Goal: Task Accomplishment & Management: Manage account settings

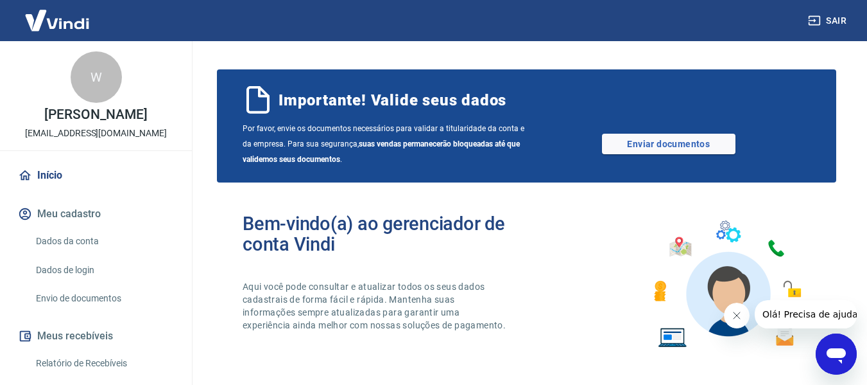
click at [64, 241] on link "Dados da conta" at bounding box center [104, 241] width 146 height 26
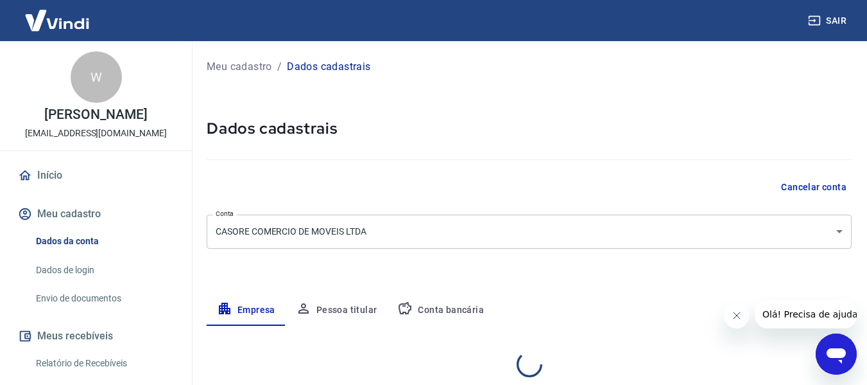
select select "PR"
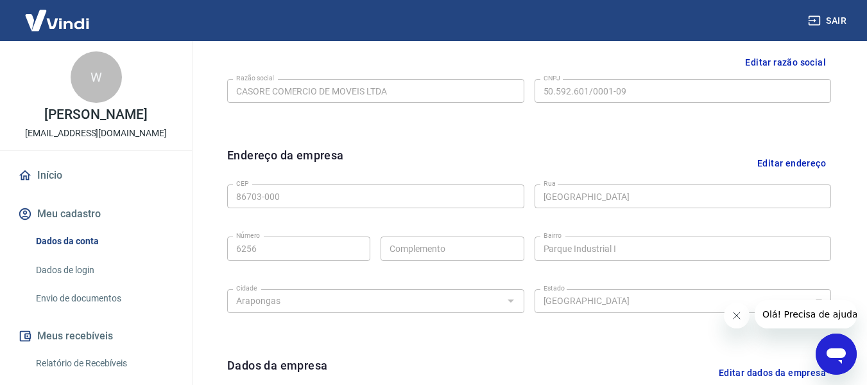
click at [52, 173] on link "Início" at bounding box center [95, 175] width 161 height 28
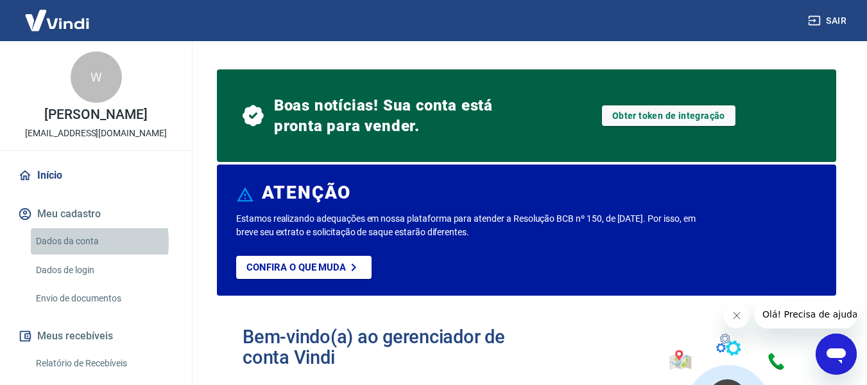
click at [71, 241] on link "Dados da conta" at bounding box center [104, 241] width 146 height 26
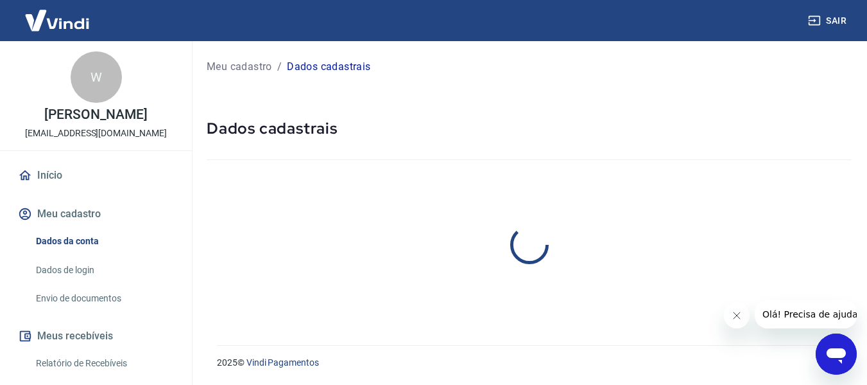
select select "PR"
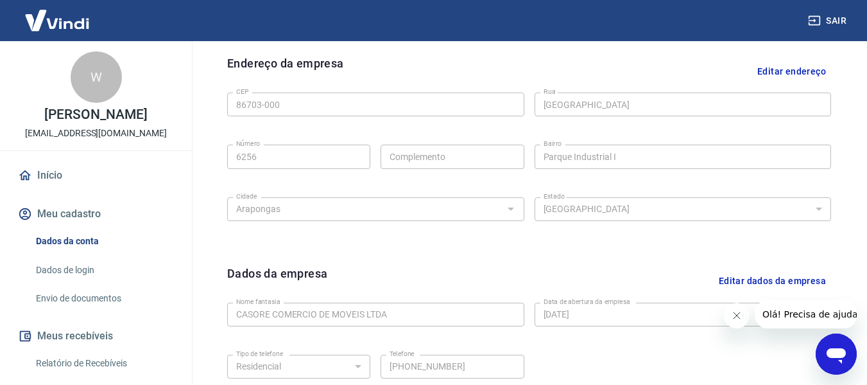
scroll to position [349, 0]
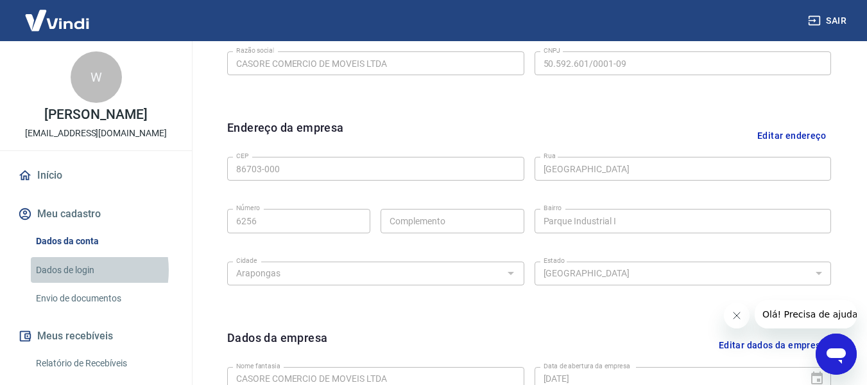
click at [70, 270] on link "Dados de login" at bounding box center [104, 270] width 146 height 26
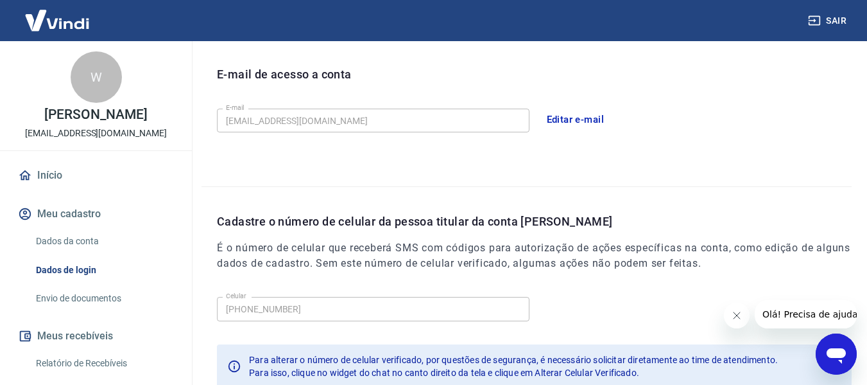
scroll to position [438, 0]
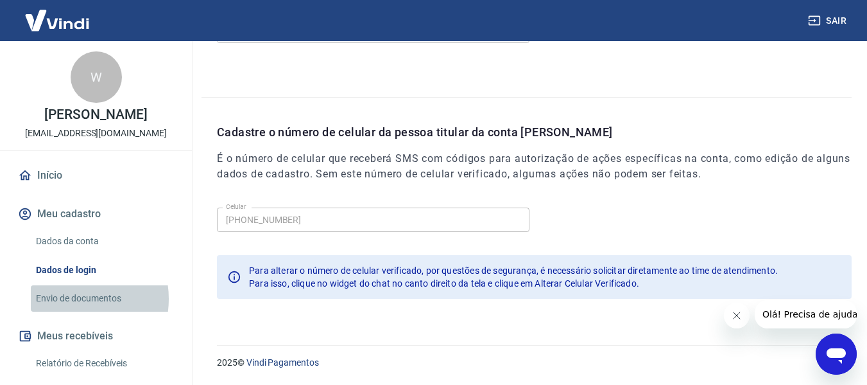
click at [73, 299] on link "Envio de documentos" at bounding box center [104, 298] width 146 height 26
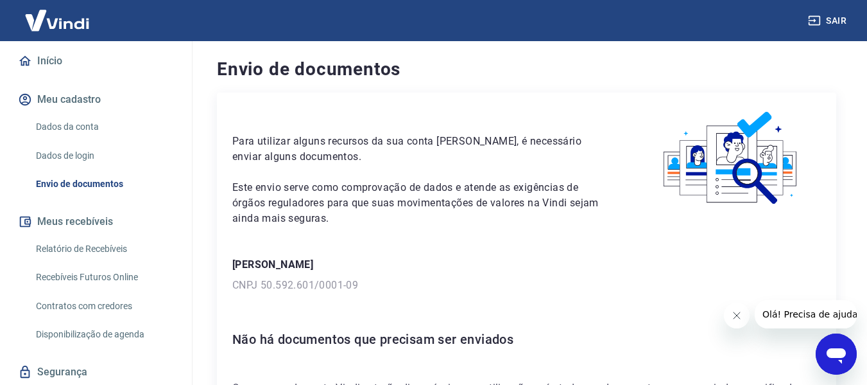
scroll to position [128, 0]
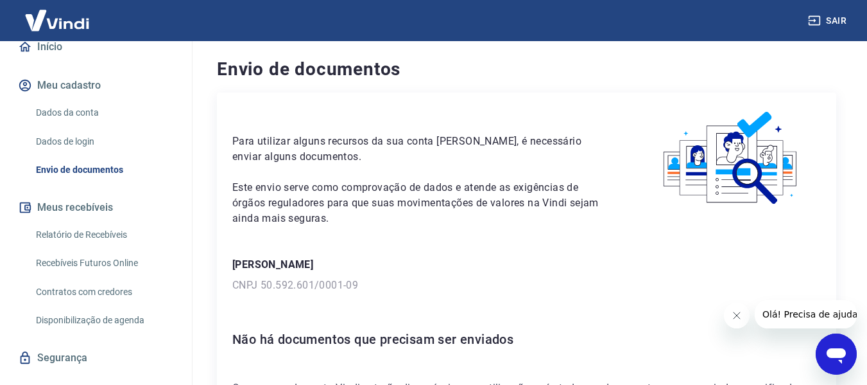
click at [90, 229] on link "Relatório de Recebíveis" at bounding box center [104, 234] width 146 height 26
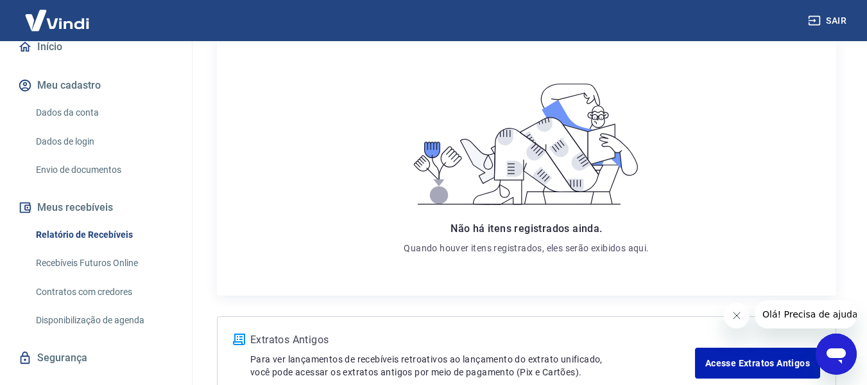
scroll to position [253, 0]
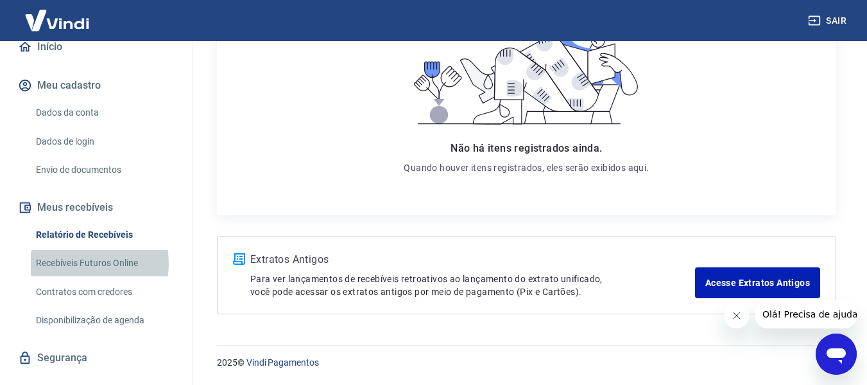
click at [80, 263] on link "Recebíveis Futuros Online" at bounding box center [104, 263] width 146 height 26
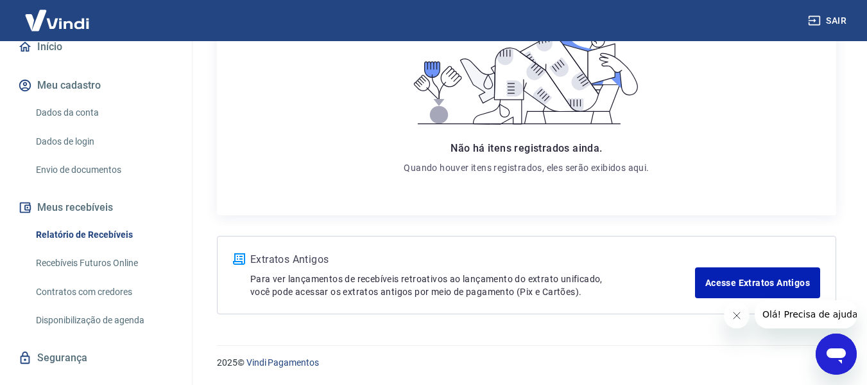
drag, startPoint x: 72, startPoint y: 292, endPoint x: 413, endPoint y: 6, distance: 445.7
click at [72, 292] on link "Contratos com credores" at bounding box center [104, 292] width 146 height 26
